Goal: Transaction & Acquisition: Obtain resource

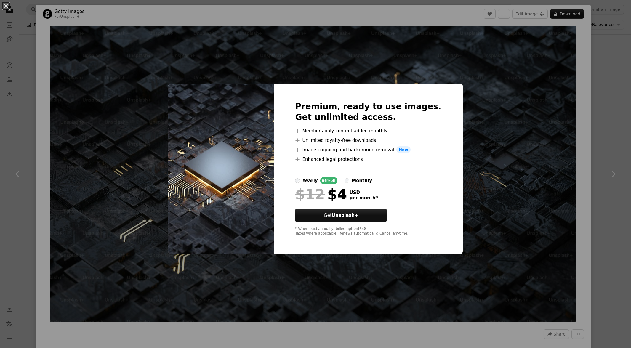
scroll to position [3, 0]
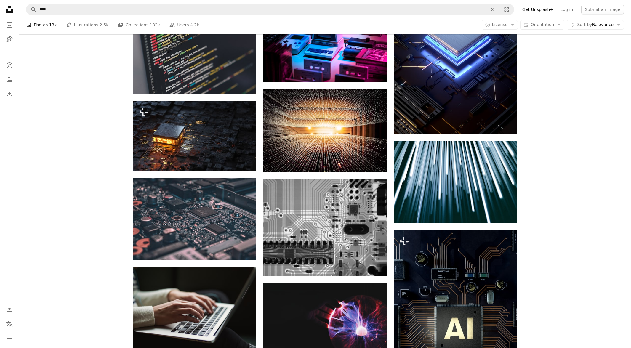
scroll to position [985, 0]
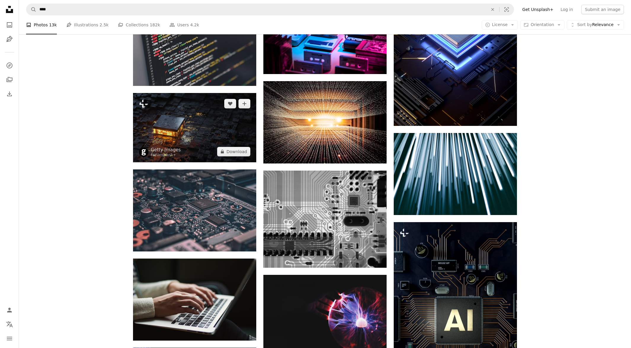
click at [154, 117] on img at bounding box center [194, 127] width 123 height 69
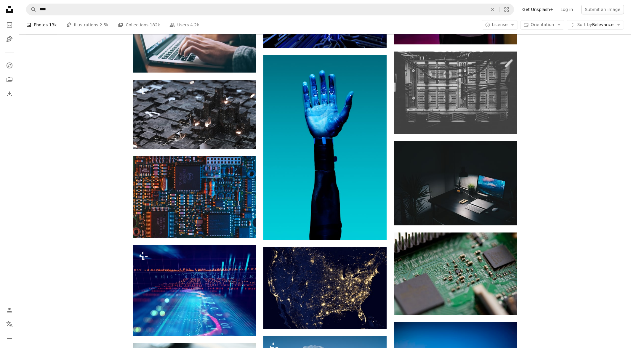
scroll to position [1713, 0]
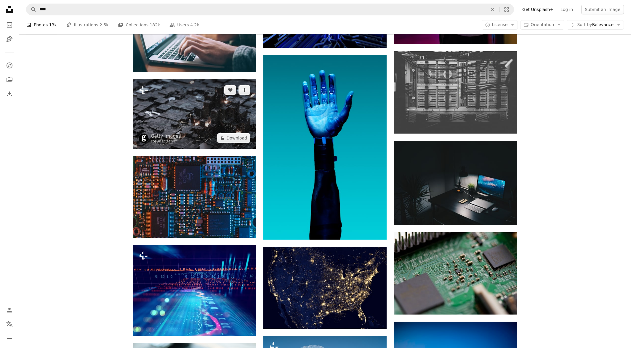
click at [242, 115] on img at bounding box center [194, 113] width 123 height 69
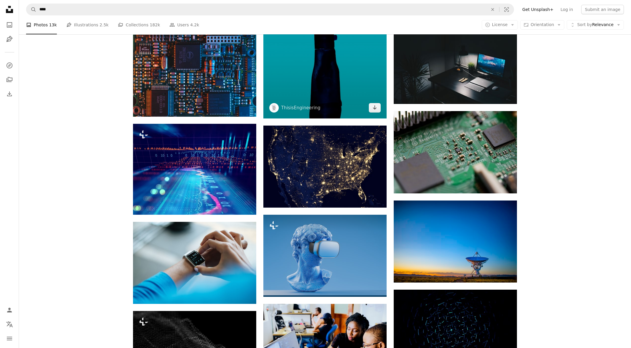
scroll to position [1832, 0]
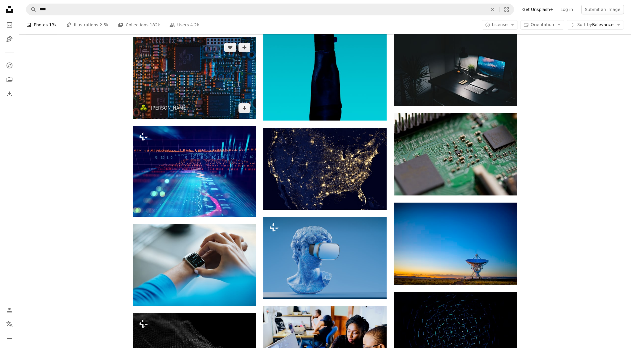
click at [237, 93] on img at bounding box center [194, 78] width 123 height 82
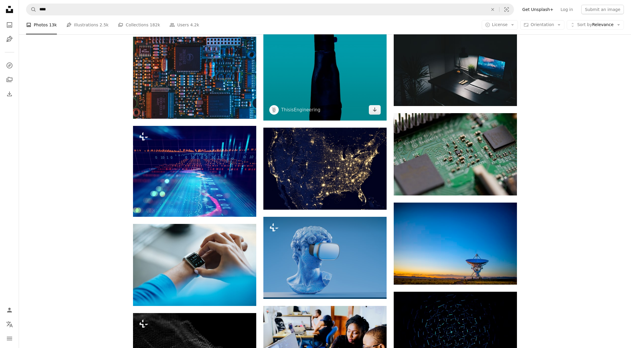
scroll to position [1886, 0]
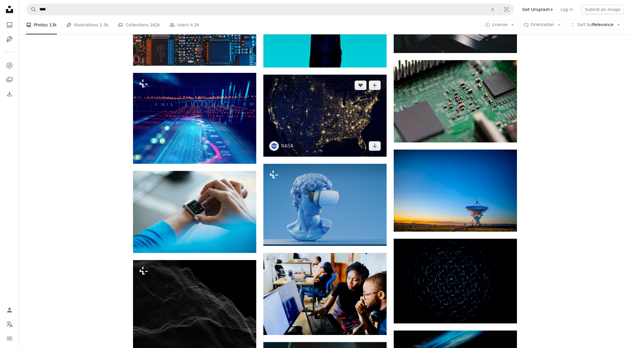
click at [356, 111] on img at bounding box center [324, 116] width 123 height 82
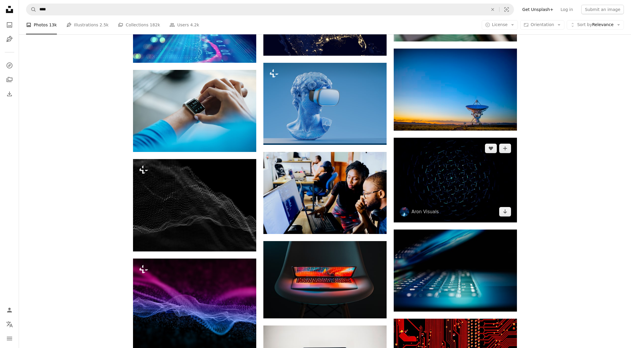
scroll to position [1993, 0]
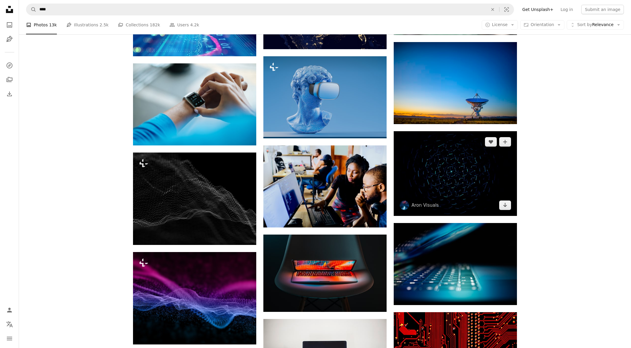
click at [443, 161] on img at bounding box center [455, 173] width 123 height 85
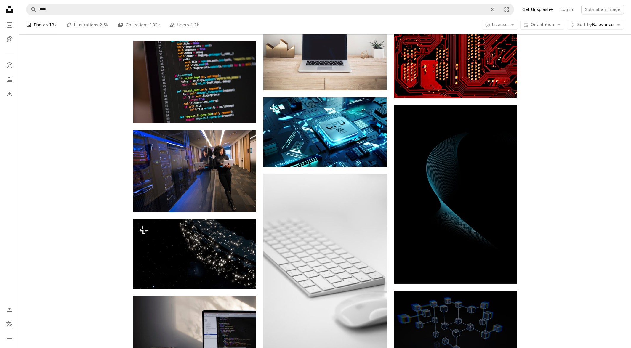
scroll to position [2304, 0]
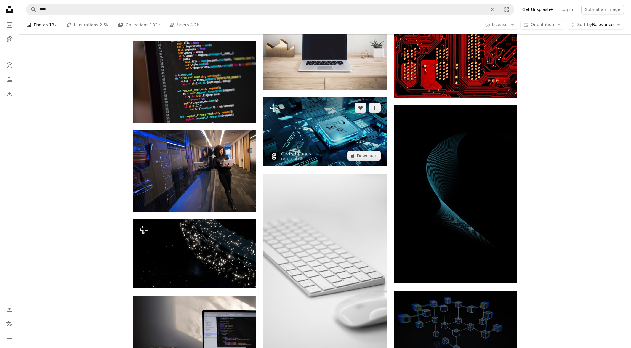
click at [341, 135] on img at bounding box center [324, 131] width 123 height 69
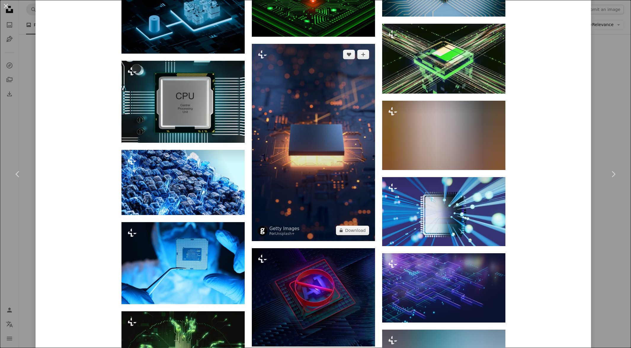
scroll to position [1092, 0]
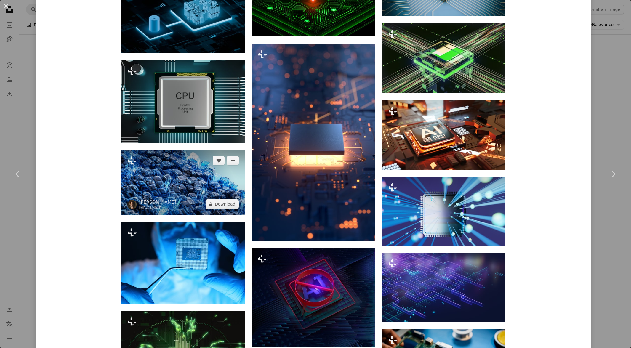
click at [151, 167] on img at bounding box center [182, 182] width 123 height 65
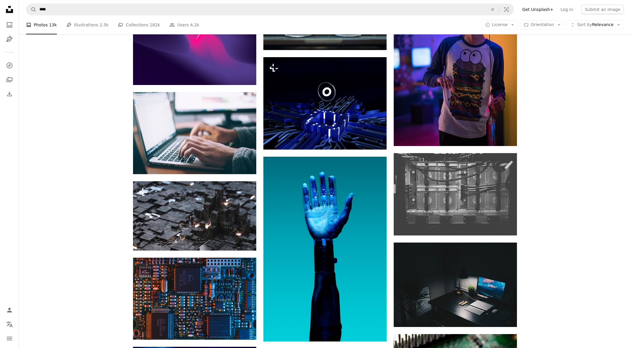
scroll to position [1612, 0]
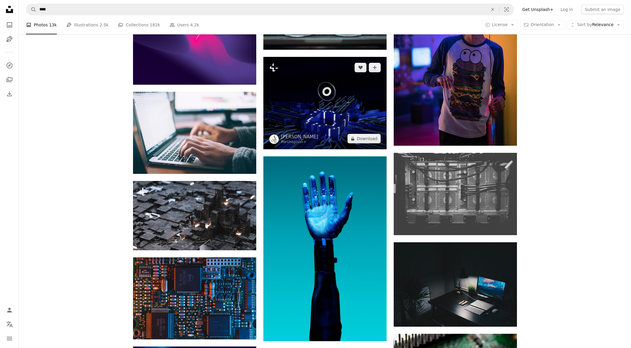
click at [334, 118] on img at bounding box center [324, 103] width 123 height 92
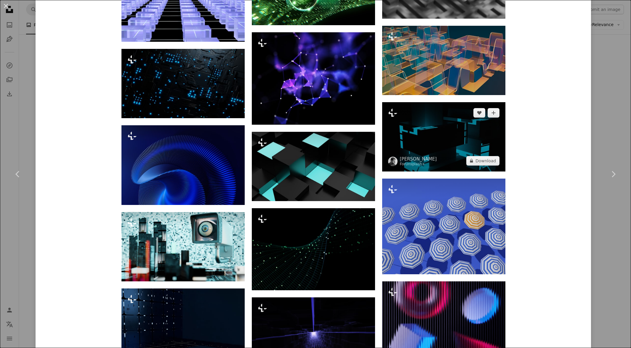
scroll to position [1026, 0]
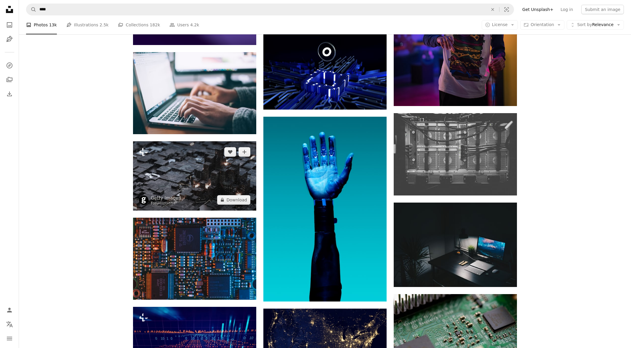
scroll to position [1653, 0]
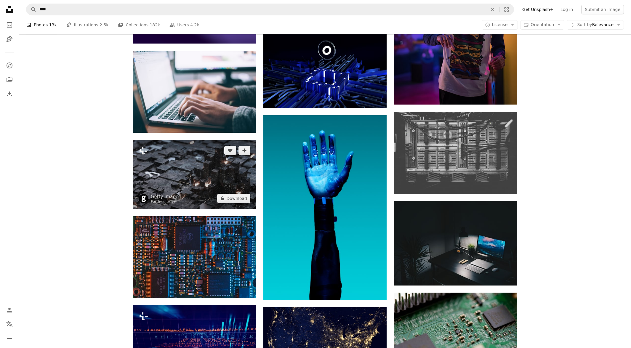
click at [203, 180] on img at bounding box center [194, 174] width 123 height 69
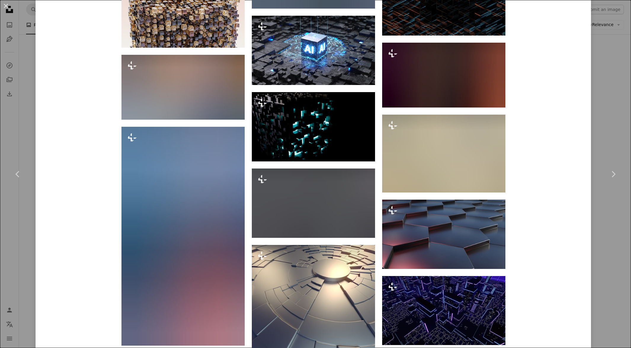
scroll to position [1645, 0]
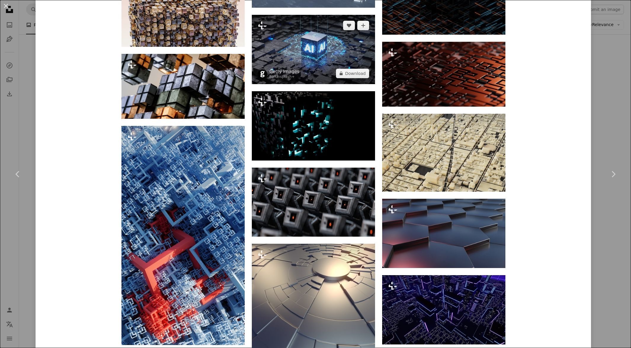
click at [345, 50] on img at bounding box center [313, 49] width 123 height 69
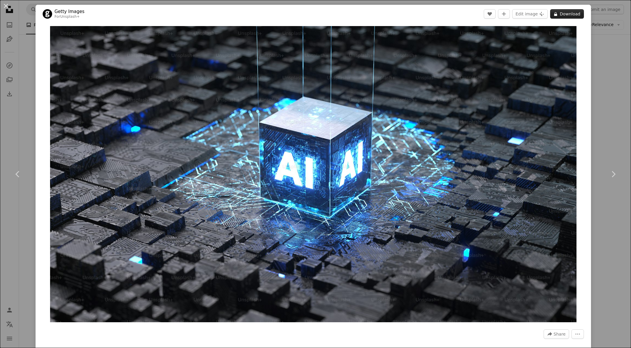
click at [558, 13] on icon "A lock" at bounding box center [555, 14] width 4 height 4
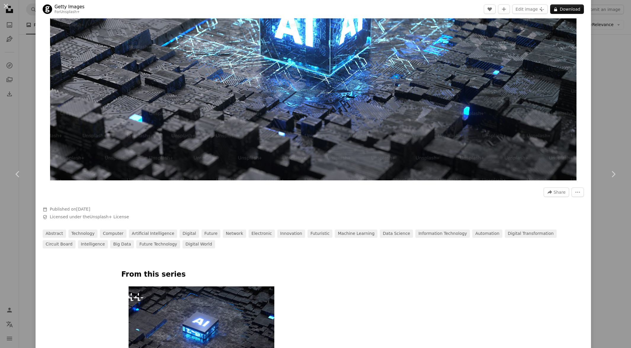
scroll to position [357, 0]
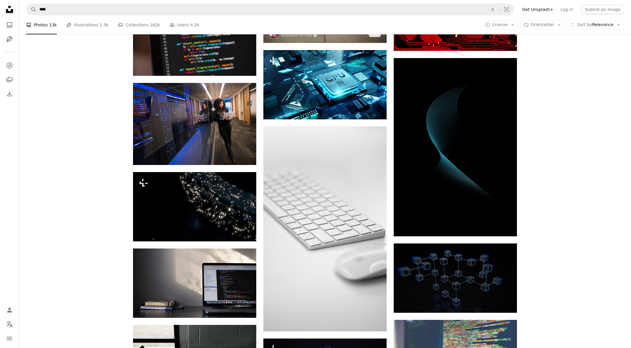
scroll to position [2356, 0]
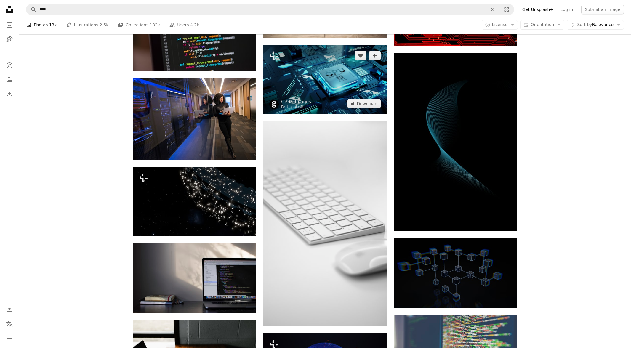
click at [330, 83] on img at bounding box center [324, 79] width 123 height 69
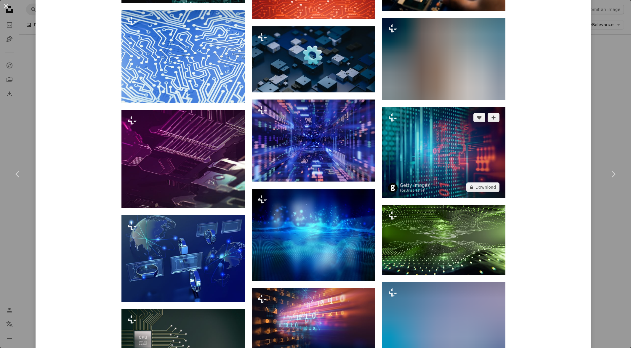
scroll to position [3139, 0]
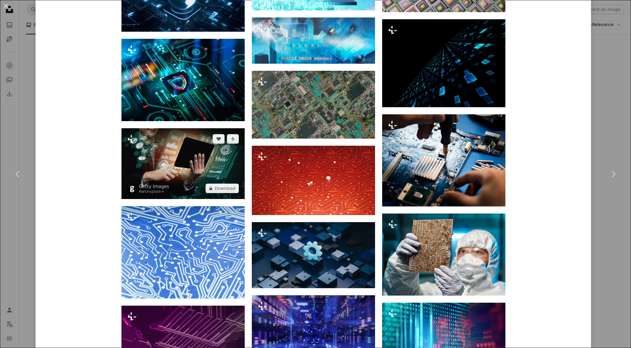
click at [188, 145] on img at bounding box center [182, 163] width 123 height 71
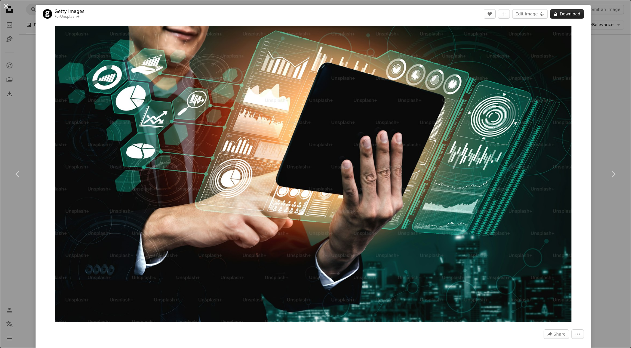
click at [567, 17] on button "A lock Download" at bounding box center [567, 13] width 34 height 9
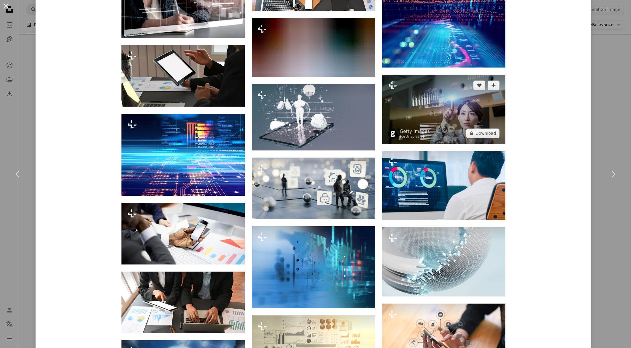
scroll to position [831, 0]
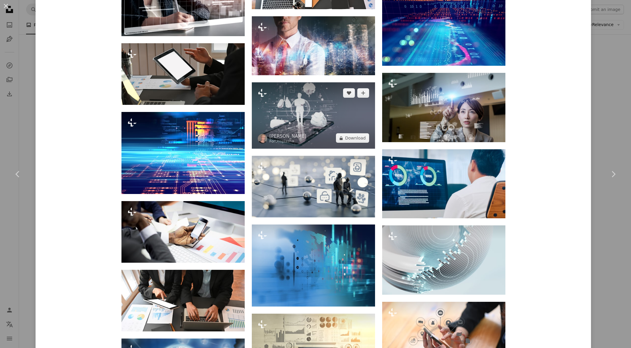
click at [344, 114] on img at bounding box center [313, 115] width 123 height 66
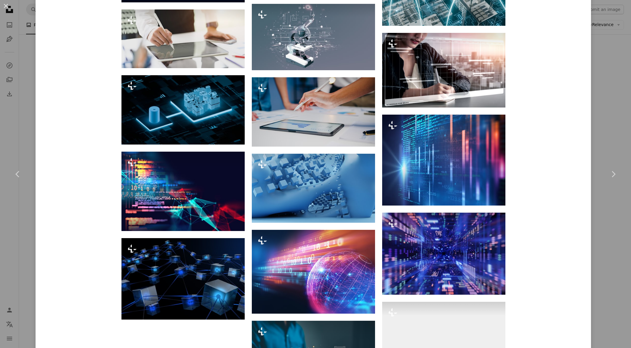
scroll to position [1292, 0]
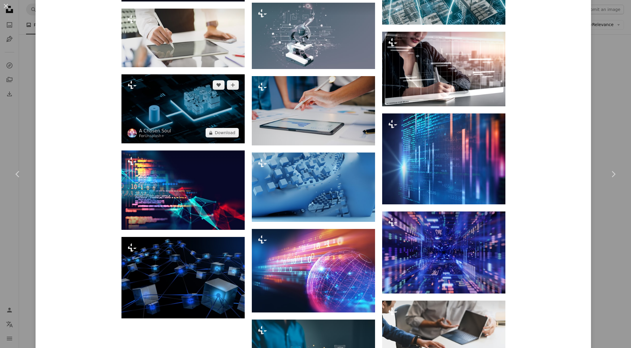
click at [193, 102] on img at bounding box center [182, 108] width 123 height 69
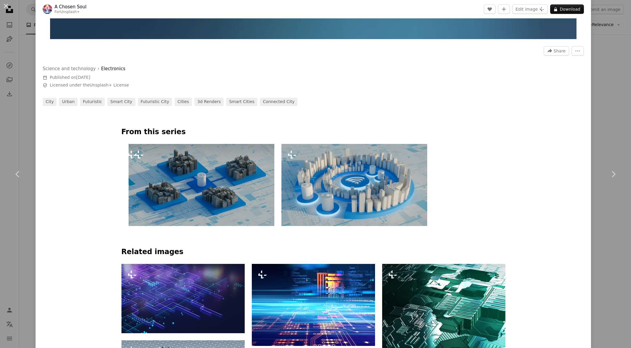
scroll to position [283, 0]
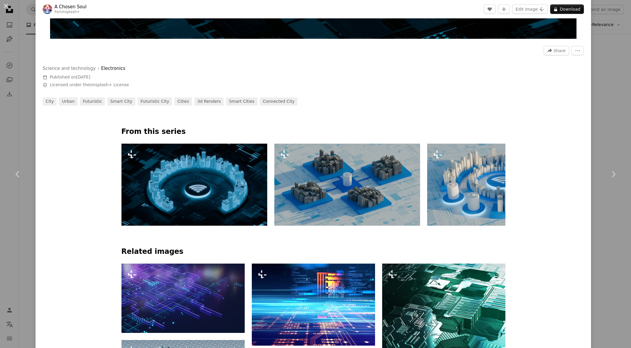
click at [155, 172] on img at bounding box center [194, 185] width 146 height 82
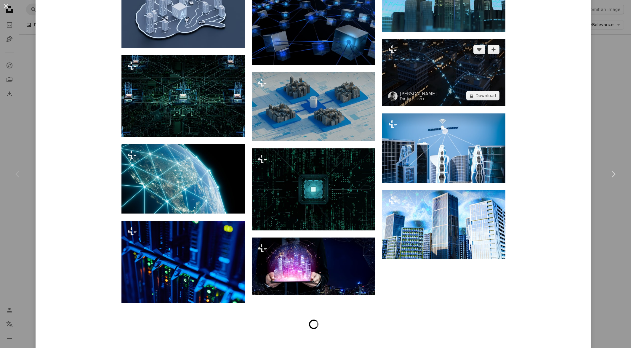
scroll to position [1441, 0]
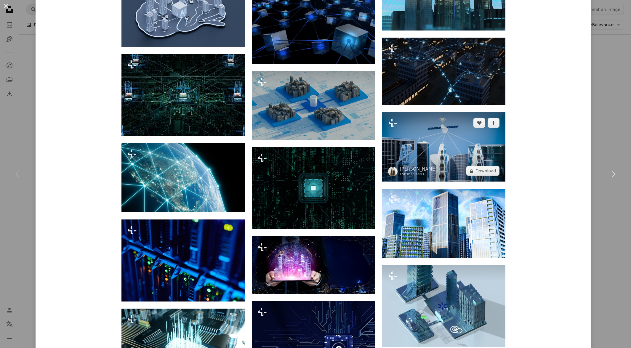
click at [435, 140] on img at bounding box center [443, 146] width 123 height 69
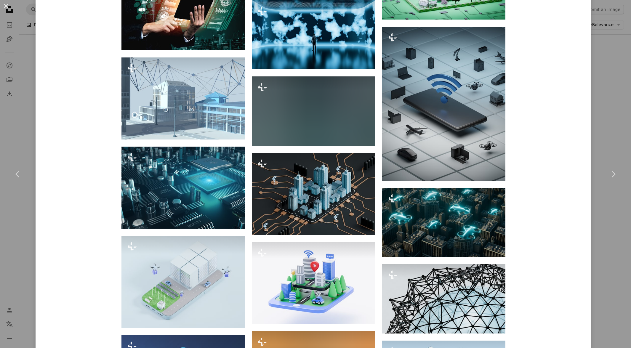
scroll to position [1859, 0]
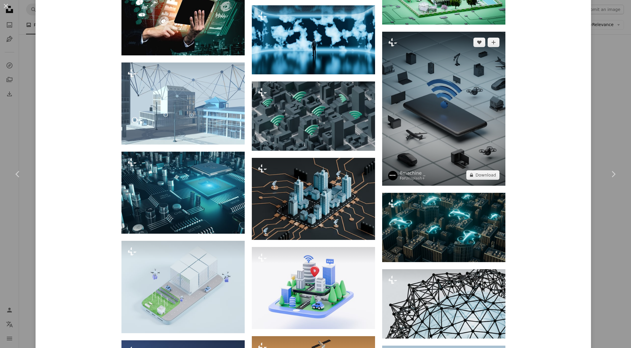
click at [464, 133] on img at bounding box center [443, 109] width 123 height 154
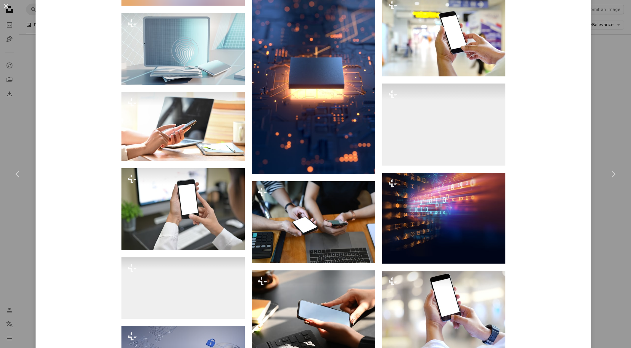
scroll to position [3164, 0]
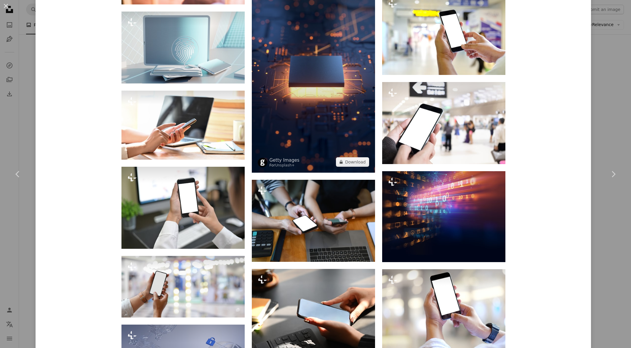
click at [356, 126] on img at bounding box center [313, 73] width 123 height 197
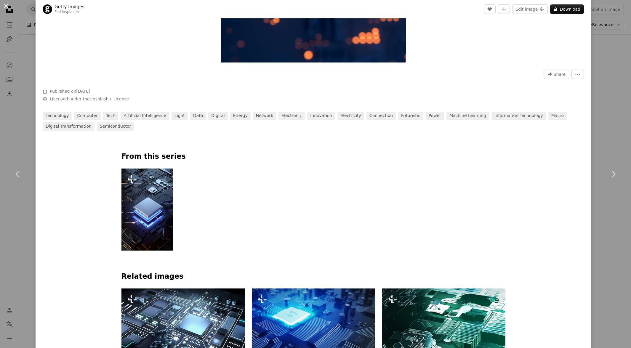
scroll to position [263, 0]
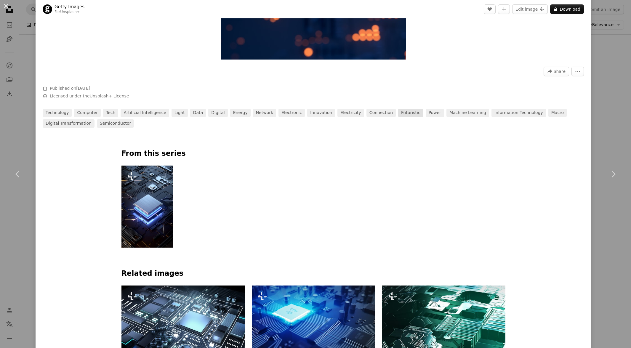
click at [398, 113] on link "futuristic" at bounding box center [410, 113] width 25 height 8
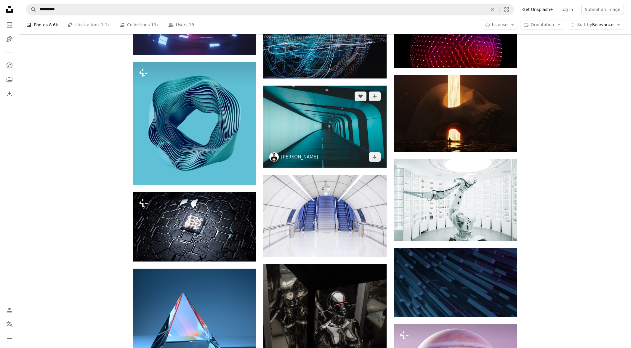
scroll to position [1557, 0]
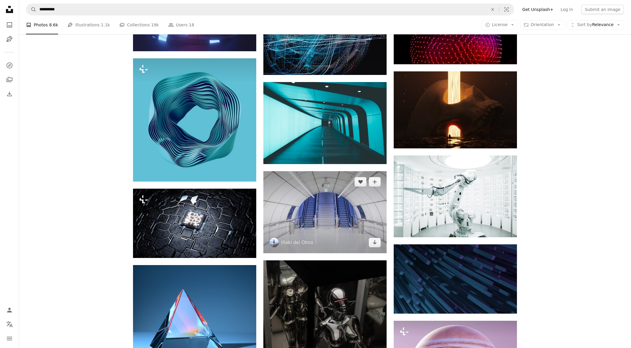
click at [343, 209] on img at bounding box center [324, 212] width 123 height 82
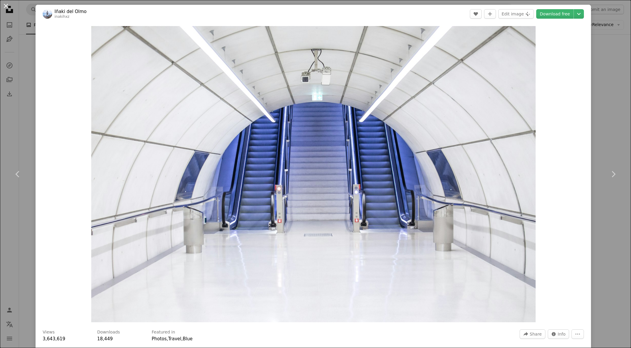
click at [6, 6] on button "An X shape" at bounding box center [5, 5] width 7 height 7
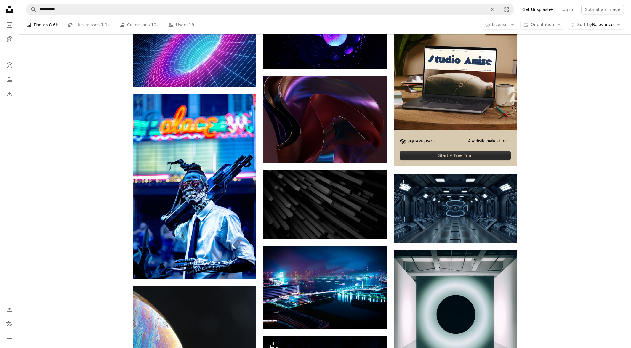
scroll to position [2037, 0]
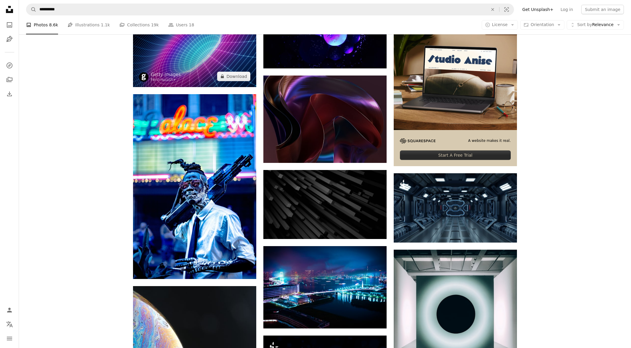
click at [242, 66] on img at bounding box center [194, 46] width 123 height 82
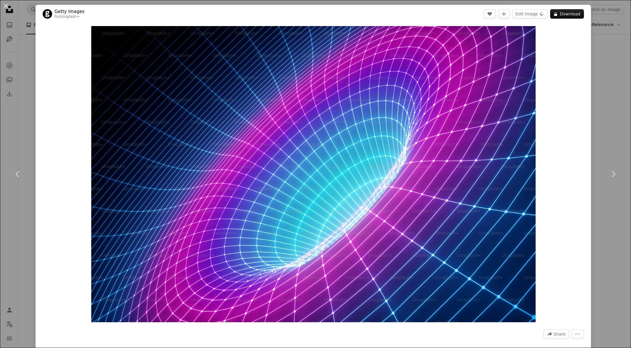
click at [7, 6] on button "An X shape" at bounding box center [5, 5] width 7 height 7
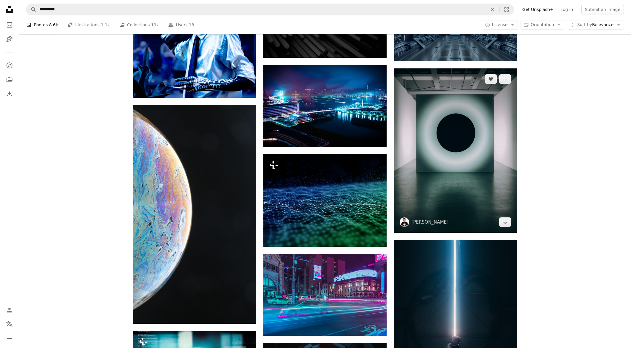
scroll to position [2219, 0]
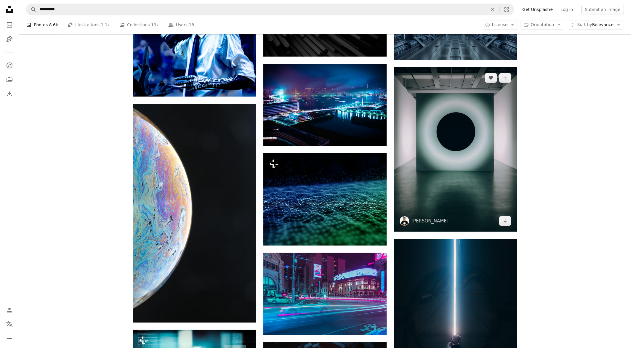
click at [394, 127] on img at bounding box center [455, 149] width 123 height 164
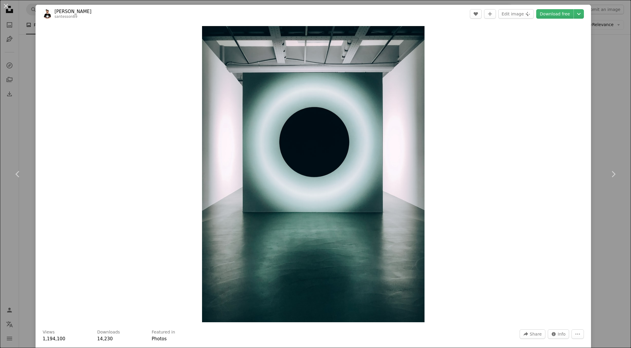
click at [4, 5] on button "An X shape" at bounding box center [5, 5] width 7 height 7
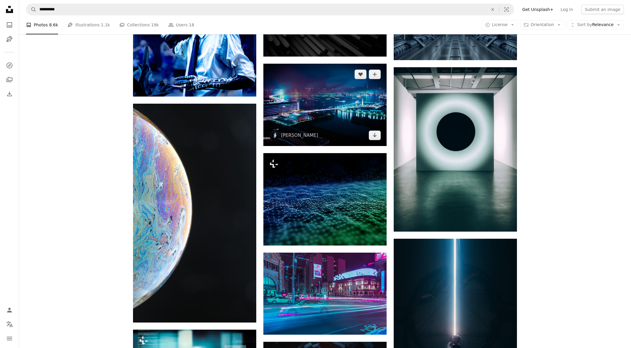
click at [324, 108] on img at bounding box center [324, 105] width 123 height 82
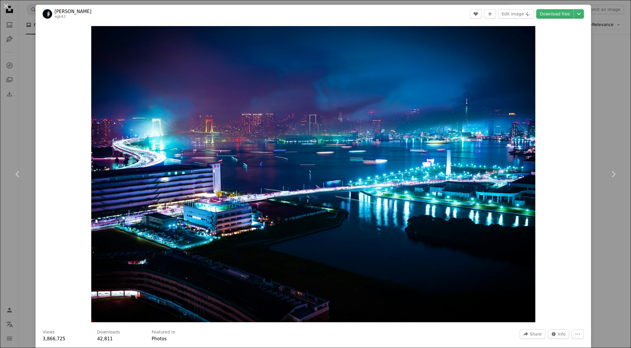
click at [4, 6] on button "An X shape" at bounding box center [5, 5] width 7 height 7
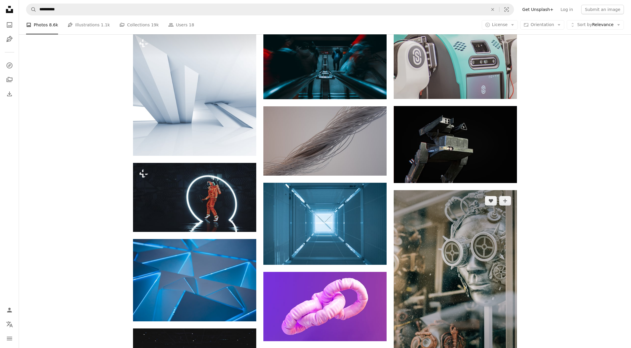
scroll to position [10474, 0]
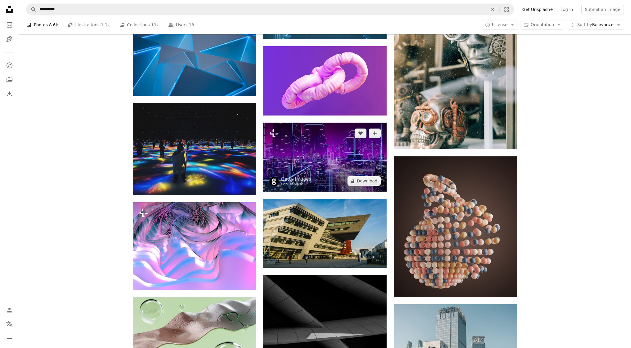
click at [355, 155] on img at bounding box center [324, 157] width 123 height 69
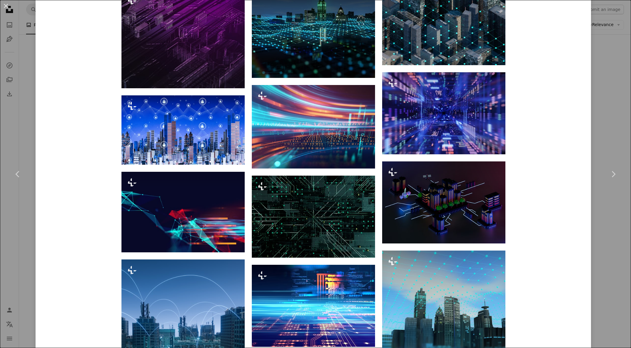
scroll to position [528, 0]
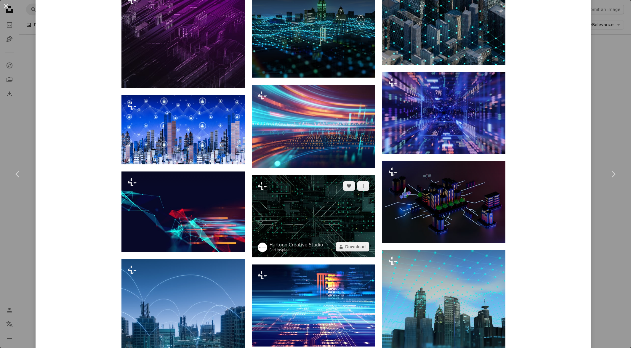
click at [331, 202] on img at bounding box center [313, 216] width 123 height 82
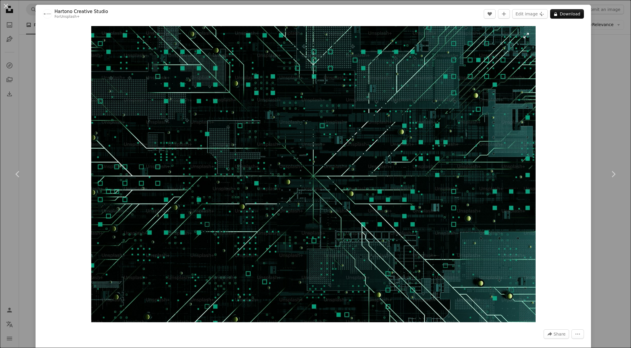
scroll to position [0, 0]
click at [574, 13] on button "A lock Download" at bounding box center [567, 13] width 34 height 9
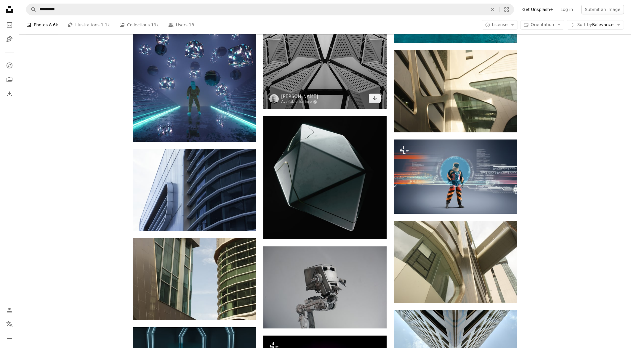
scroll to position [11363, 0]
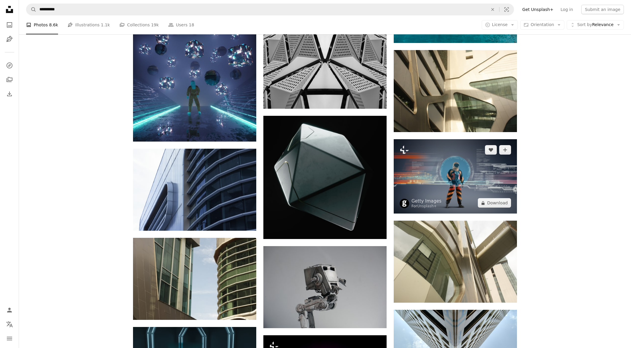
click at [503, 173] on img at bounding box center [455, 176] width 123 height 74
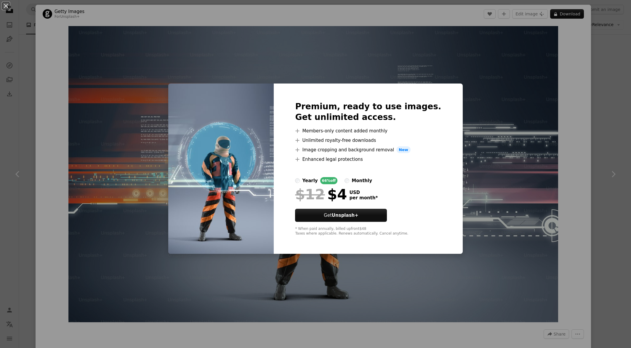
scroll to position [11363, 0]
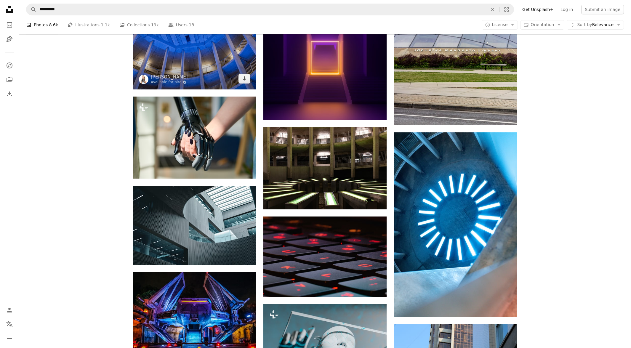
scroll to position [12791, 0]
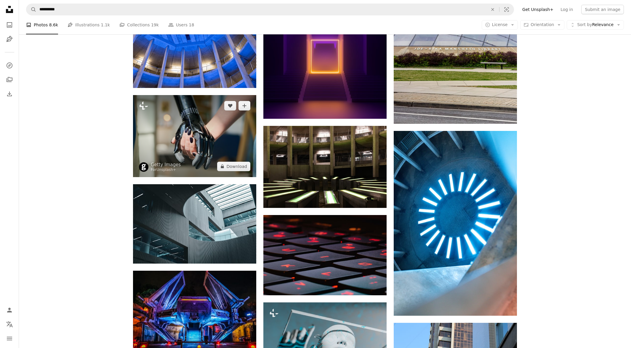
click at [181, 135] on img at bounding box center [194, 136] width 123 height 82
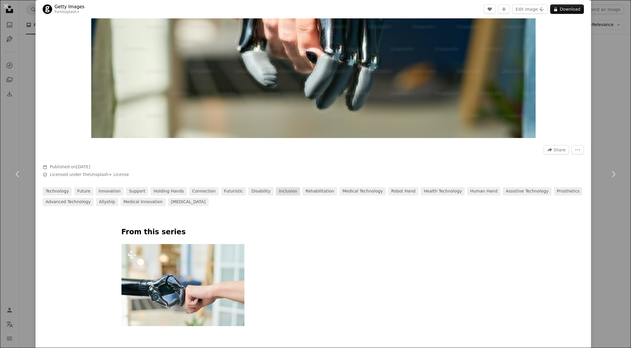
scroll to position [187, 0]
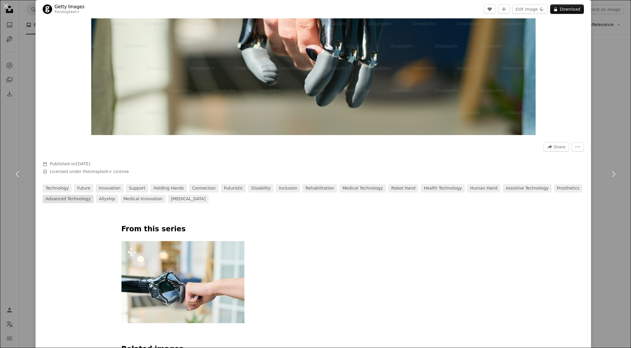
click at [64, 199] on link "advanced technology" at bounding box center [68, 199] width 51 height 8
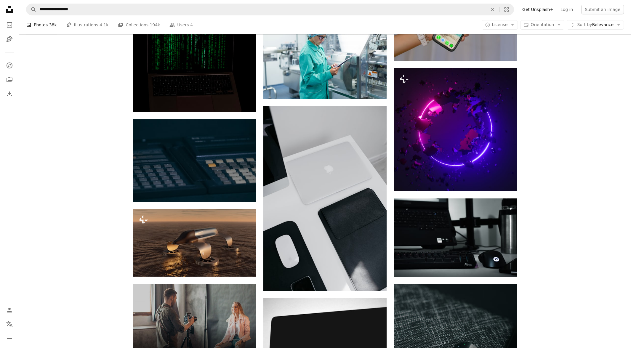
scroll to position [761, 0]
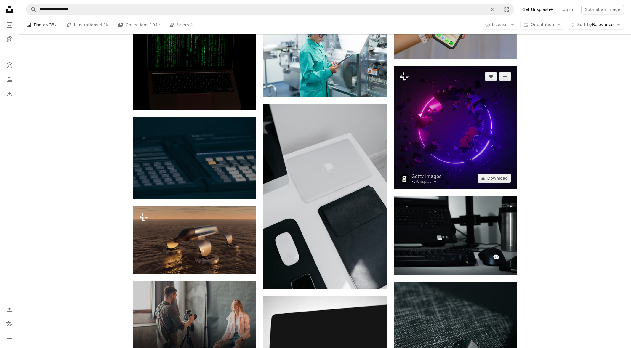
click at [412, 134] on img at bounding box center [455, 127] width 123 height 123
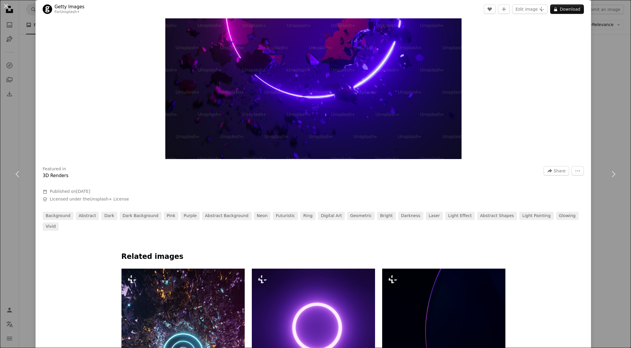
scroll to position [367, 0]
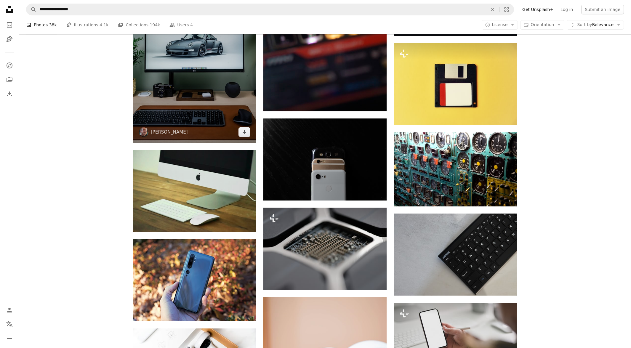
scroll to position [1323, 0]
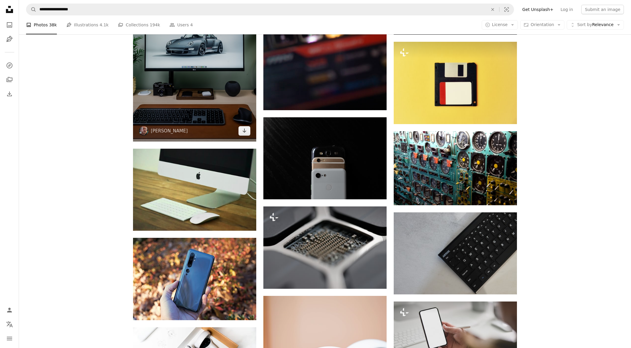
click at [194, 94] on img at bounding box center [194, 65] width 123 height 154
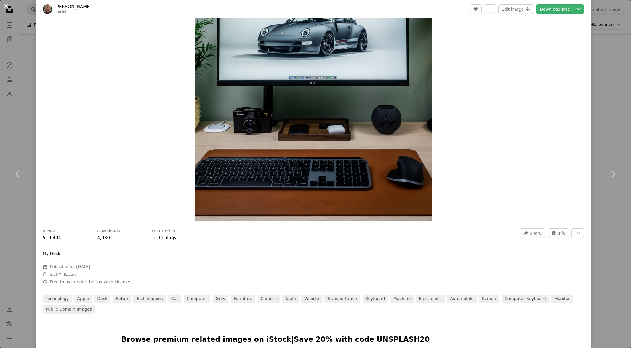
scroll to position [103, 0]
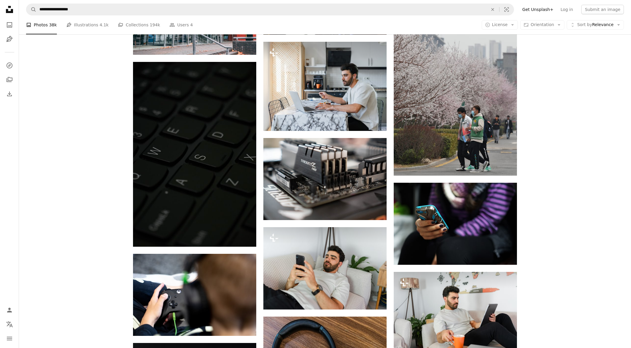
scroll to position [9703, 0]
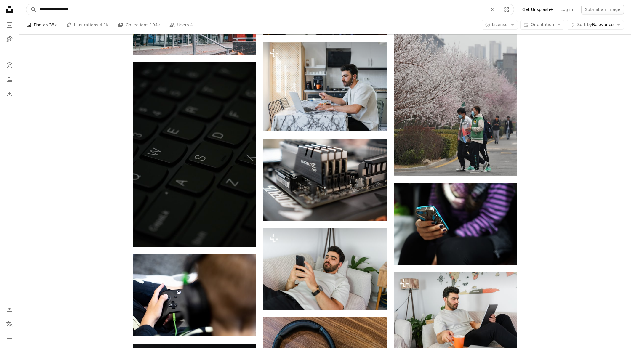
click at [84, 10] on input "**********" at bounding box center [261, 9] width 450 height 11
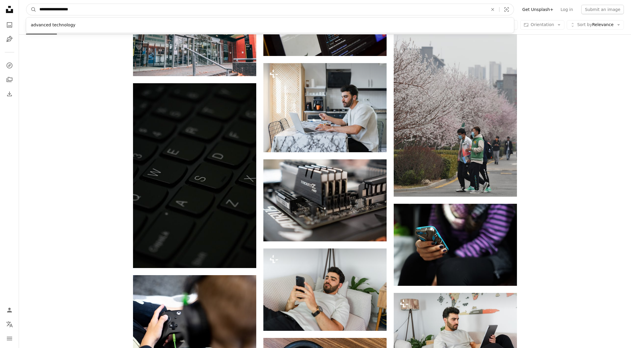
drag, startPoint x: -15, startPoint y: 1, endPoint x: -38, endPoint y: 0, distance: 22.9
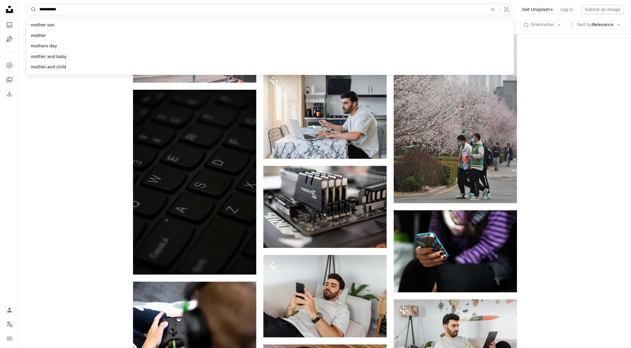
type input "**********"
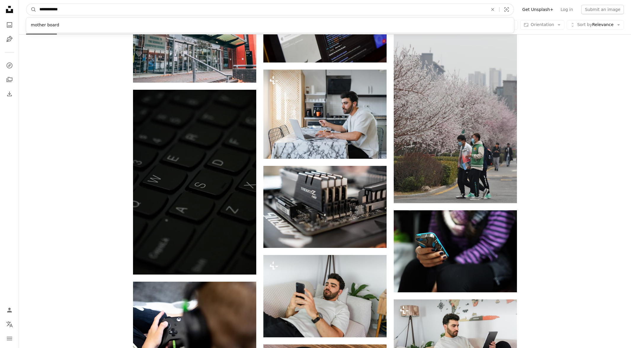
click button "A magnifying glass" at bounding box center [31, 9] width 10 height 11
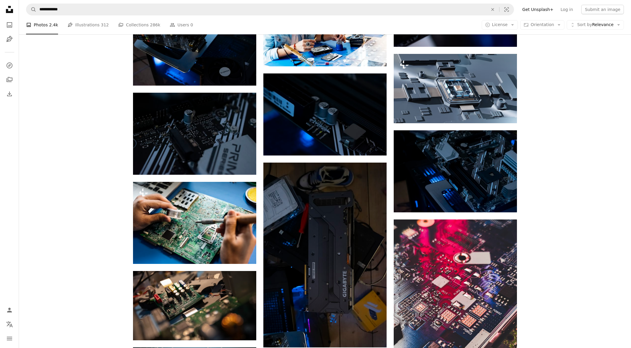
scroll to position [5369, 0]
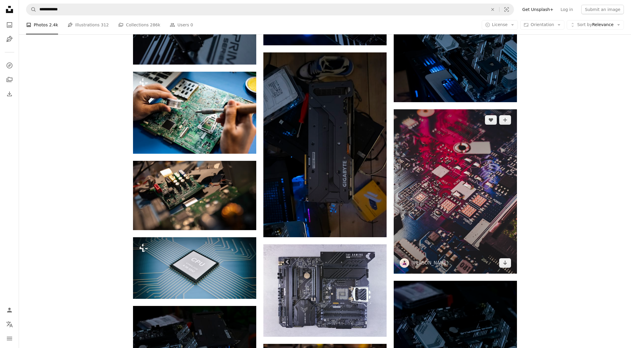
click at [468, 184] on img at bounding box center [455, 191] width 123 height 164
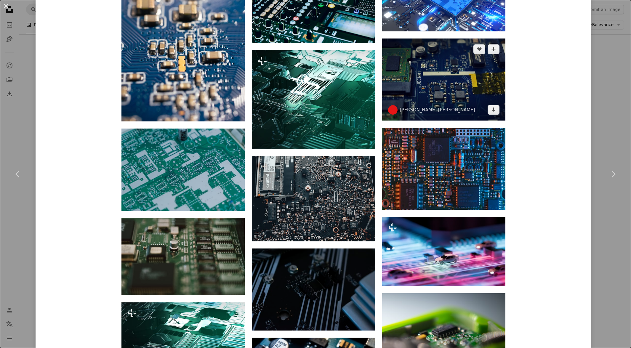
scroll to position [2003, 0]
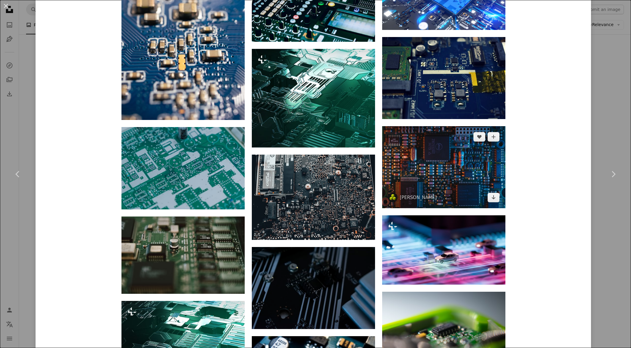
click at [456, 159] on img at bounding box center [443, 167] width 123 height 82
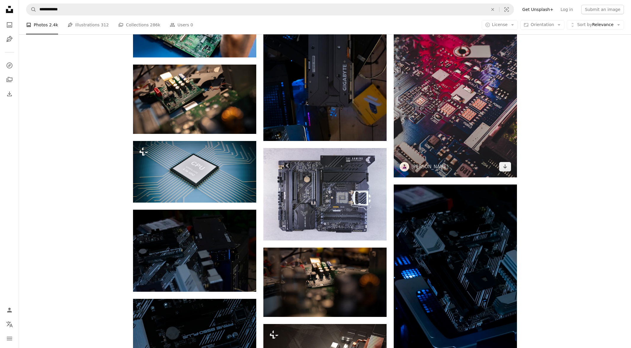
scroll to position [5465, 0]
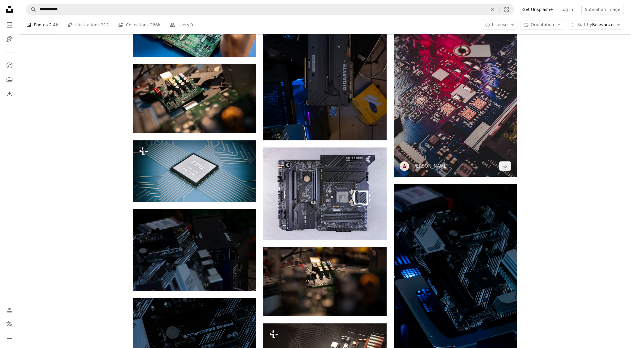
click at [445, 104] on img at bounding box center [455, 94] width 123 height 164
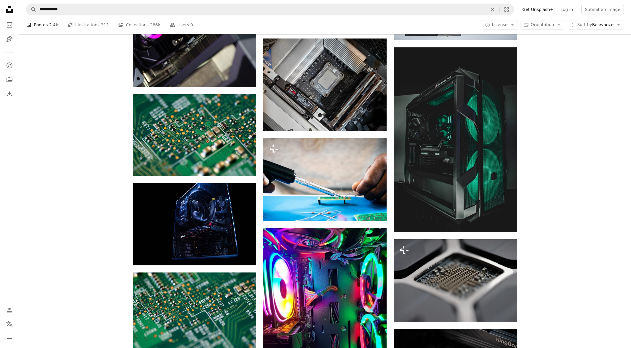
scroll to position [7144, 0]
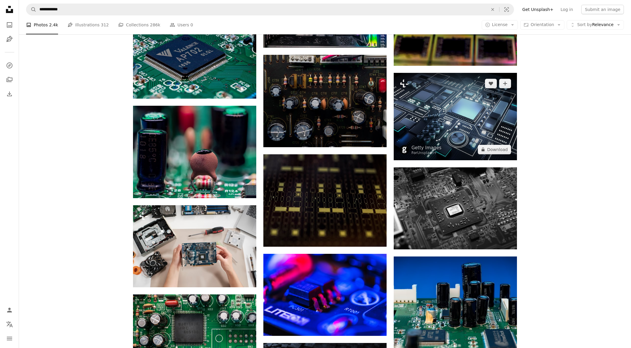
click at [447, 91] on img at bounding box center [455, 116] width 123 height 87
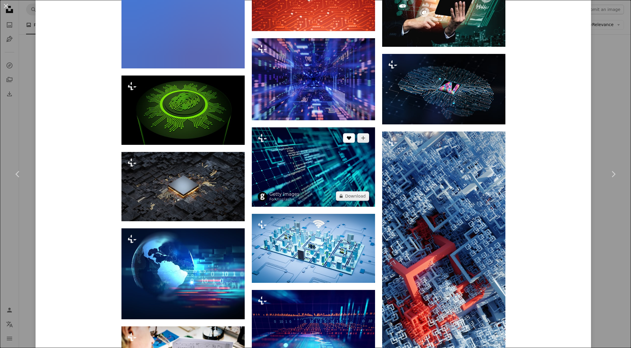
scroll to position [2364, 0]
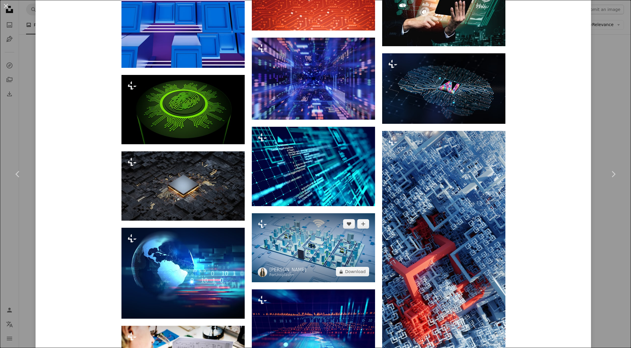
click at [312, 235] on img at bounding box center [313, 247] width 123 height 69
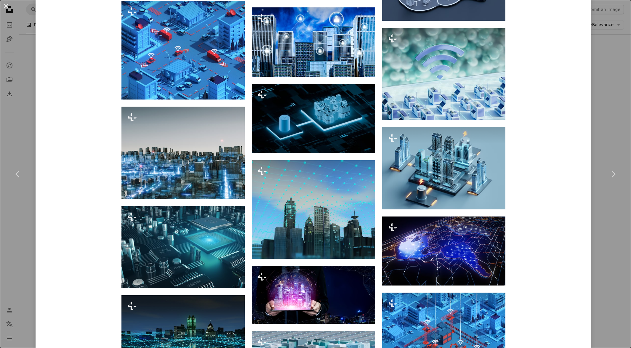
scroll to position [780, 0]
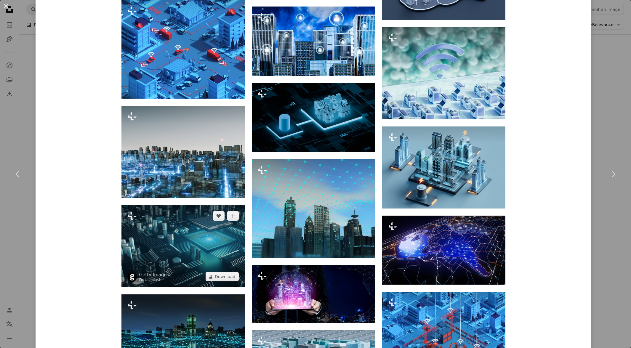
click at [174, 259] on img at bounding box center [182, 246] width 123 height 82
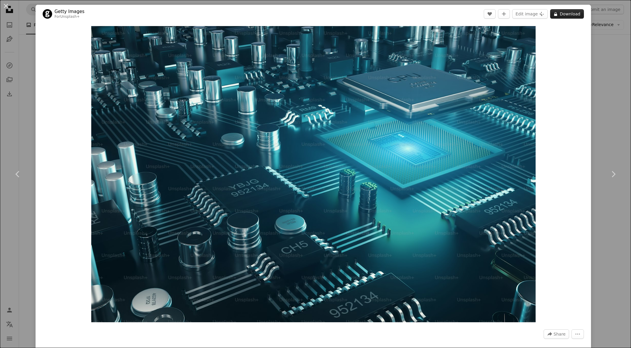
click at [566, 15] on button "A lock Download" at bounding box center [567, 13] width 34 height 9
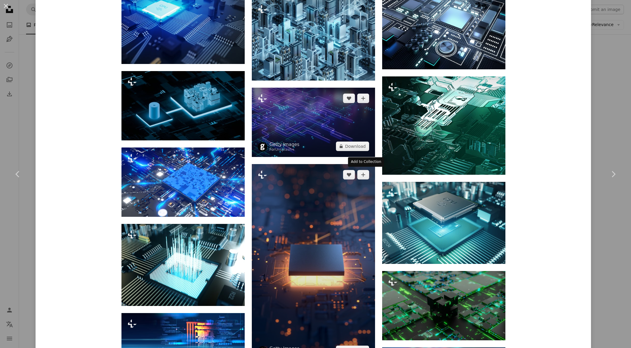
scroll to position [656, 0]
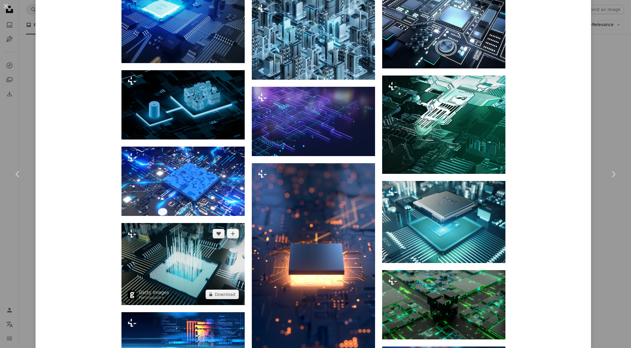
click at [191, 261] on img at bounding box center [182, 264] width 123 height 82
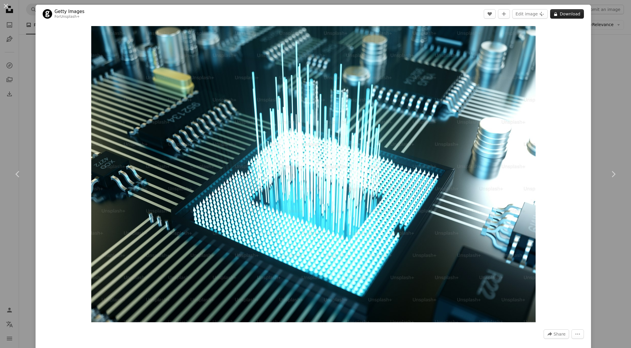
click at [558, 16] on icon "A lock" at bounding box center [555, 14] width 4 height 4
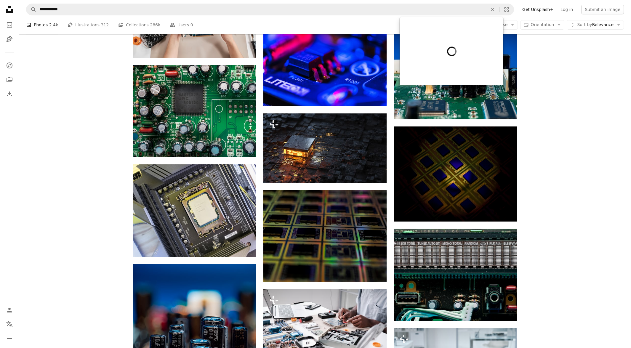
scroll to position [7389, 0]
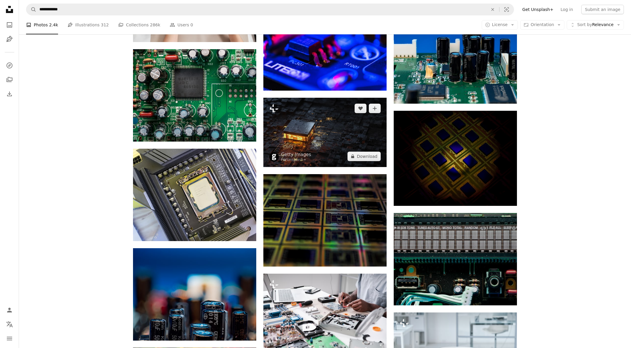
click at [331, 129] on img at bounding box center [324, 132] width 123 height 69
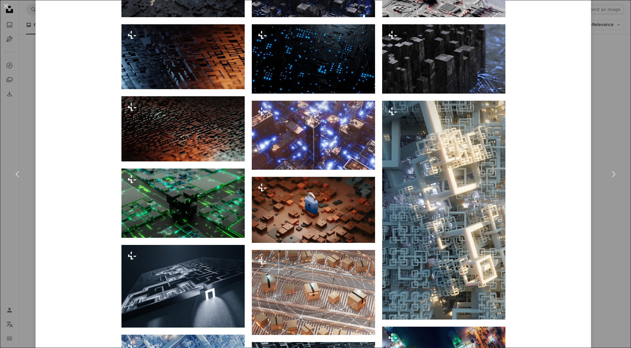
scroll to position [678, 0]
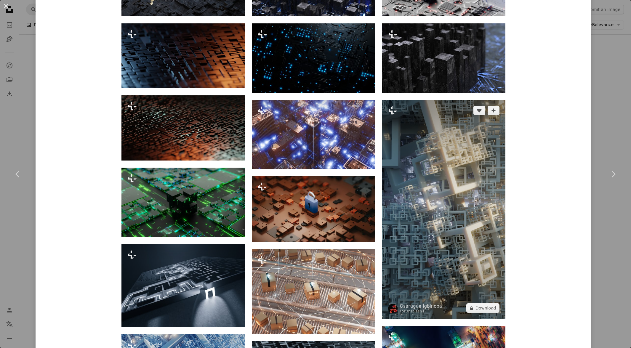
click at [431, 132] on img at bounding box center [443, 209] width 123 height 219
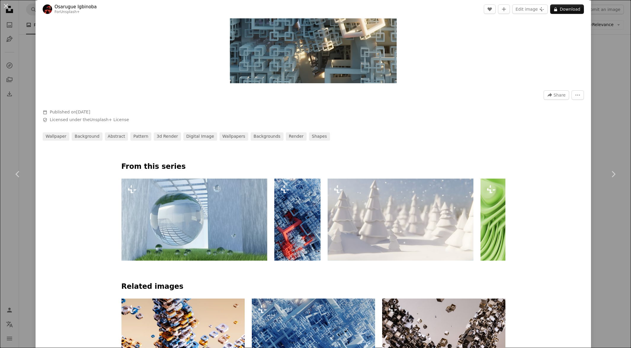
scroll to position [239, 0]
click at [210, 209] on img at bounding box center [194, 219] width 146 height 82
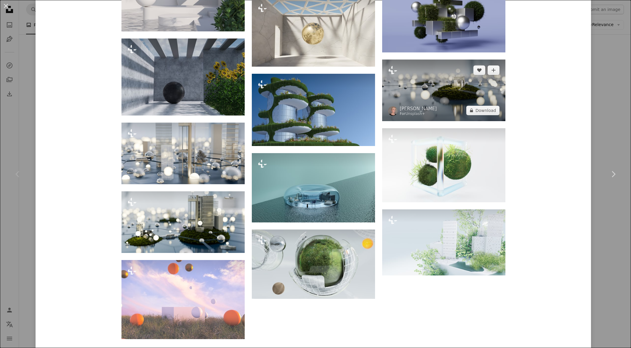
scroll to position [817, 0]
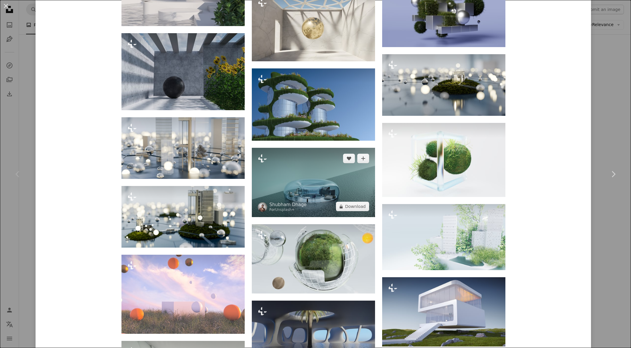
click at [296, 178] on img at bounding box center [313, 182] width 123 height 69
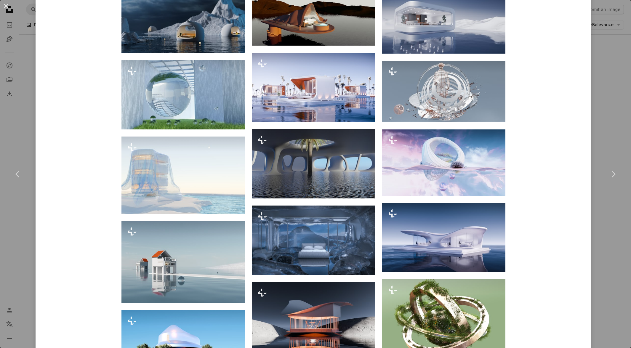
scroll to position [724, 0]
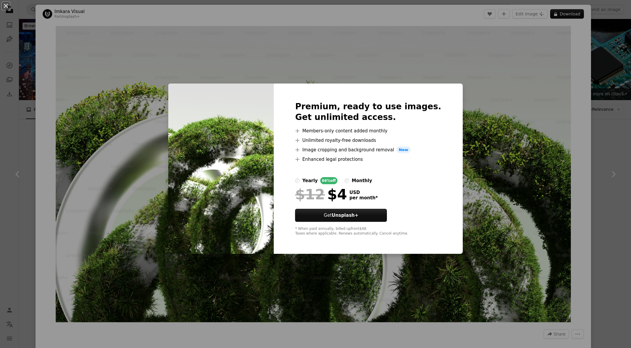
scroll to position [7389, 0]
